Goal: Download file/media

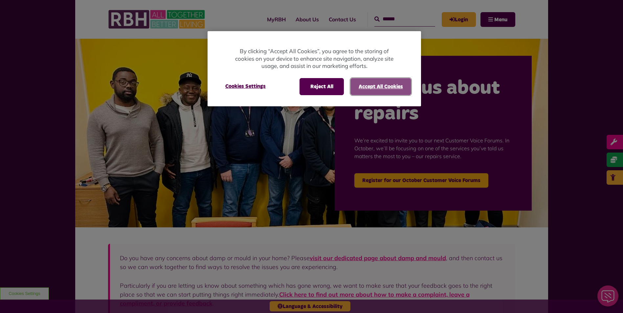
click at [384, 87] on button "Accept All Cookies" at bounding box center [380, 86] width 61 height 17
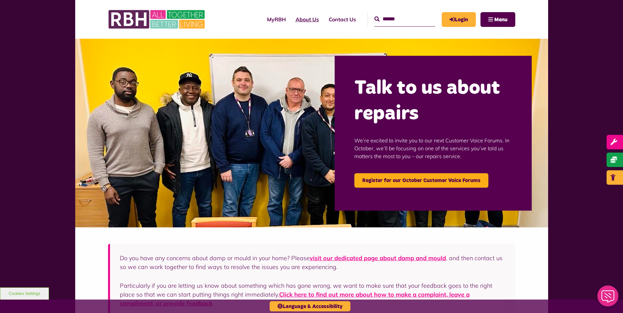
click at [290, 19] on link "About Us" at bounding box center [306, 20] width 33 height 18
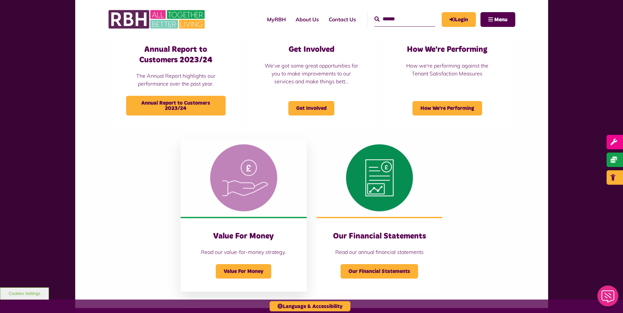
scroll to position [591, 0]
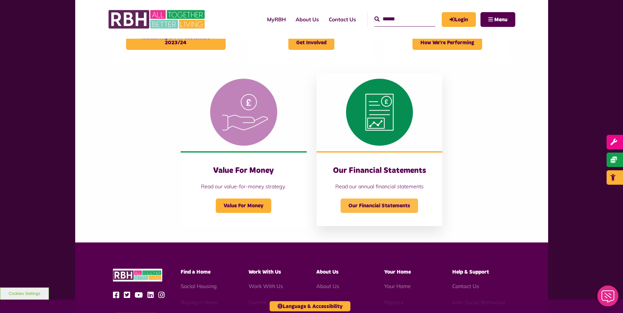
click at [373, 206] on span "Our Financial Statements" at bounding box center [378, 206] width 77 height 14
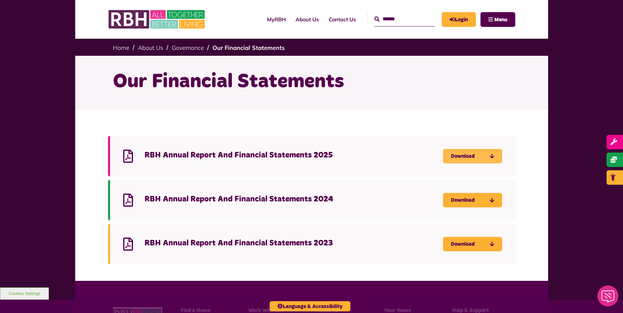
click at [475, 158] on link "Download" at bounding box center [472, 156] width 59 height 14
